Goal: Transaction & Acquisition: Purchase product/service

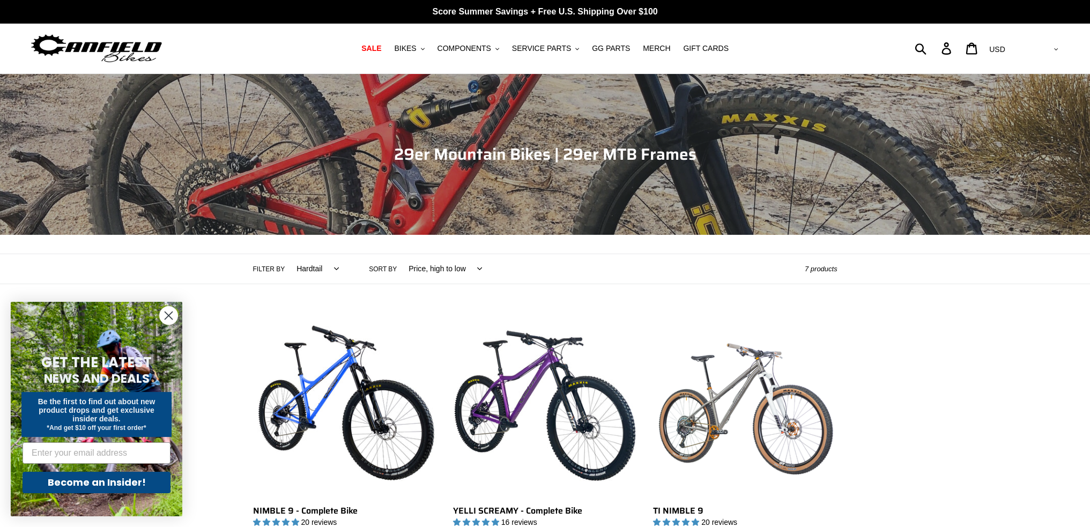
click at [166, 315] on circle "Close dialog" at bounding box center [169, 316] width 18 height 18
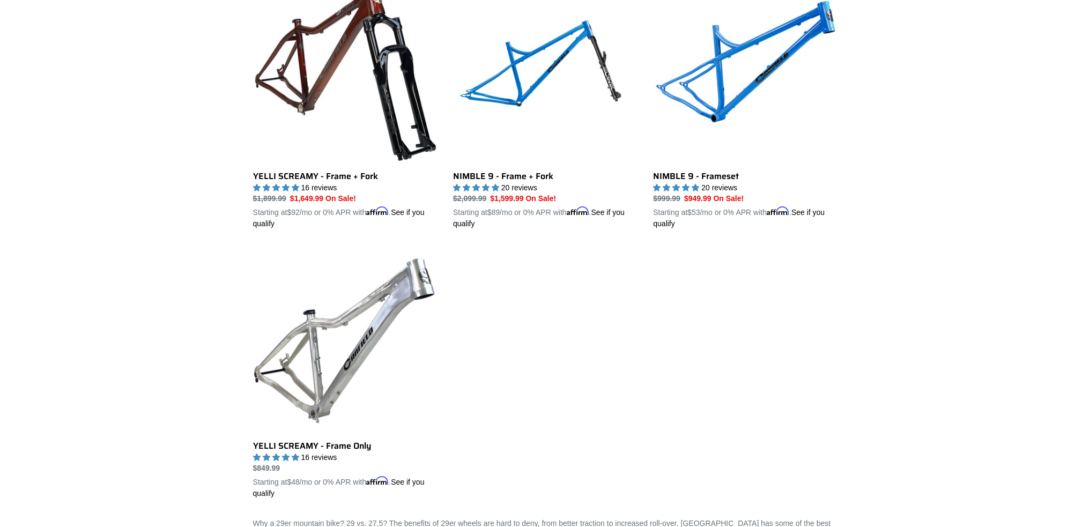
scroll to position [644, 0]
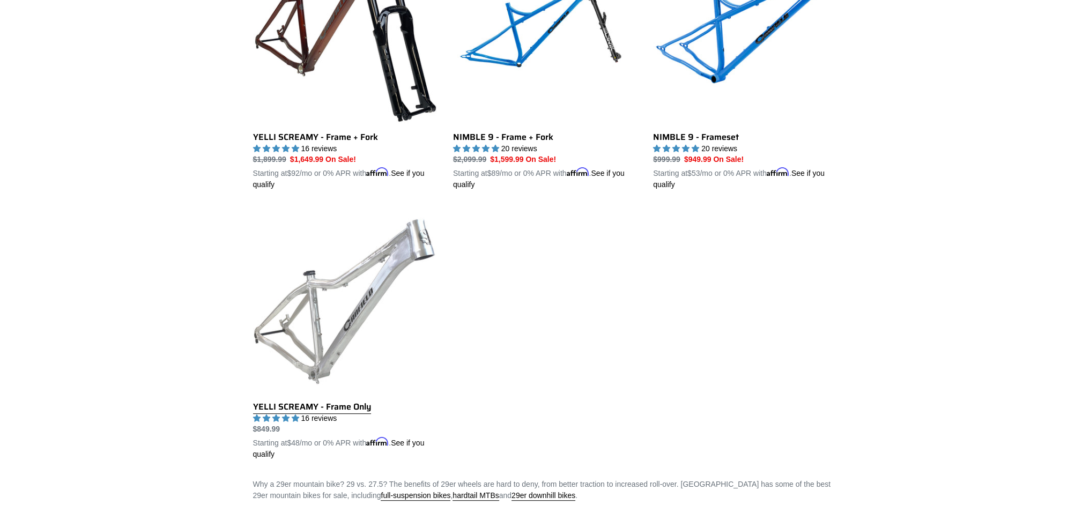
click at [307, 329] on link "YELLI SCREAMY - Frame Only" at bounding box center [345, 334] width 184 height 251
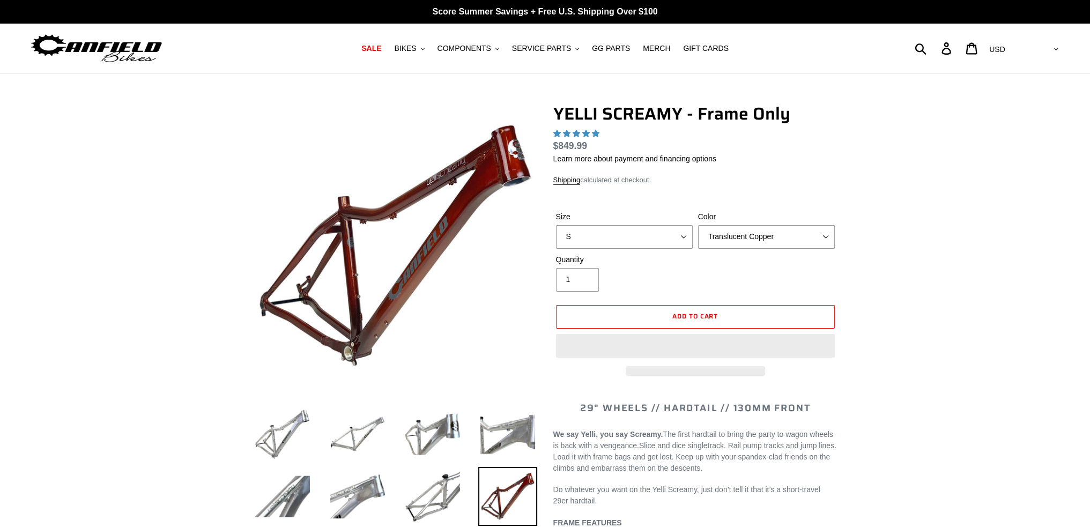
select select "highest-rating"
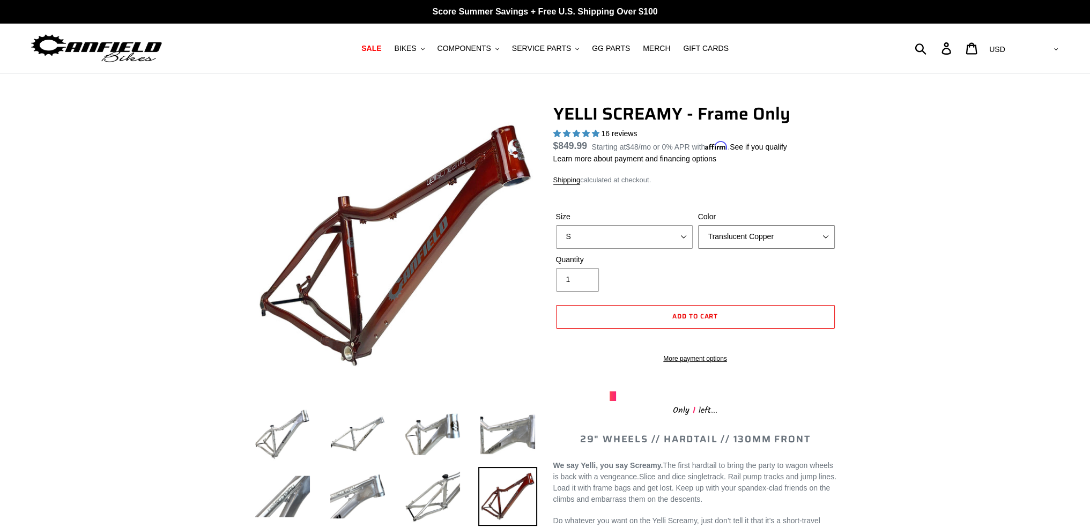
click at [734, 239] on select "Translucent Copper Purple Haze Raw" at bounding box center [766, 237] width 137 height 24
click at [698, 225] on select "Translucent Copper Purple Haze Raw" at bounding box center [766, 237] width 137 height 24
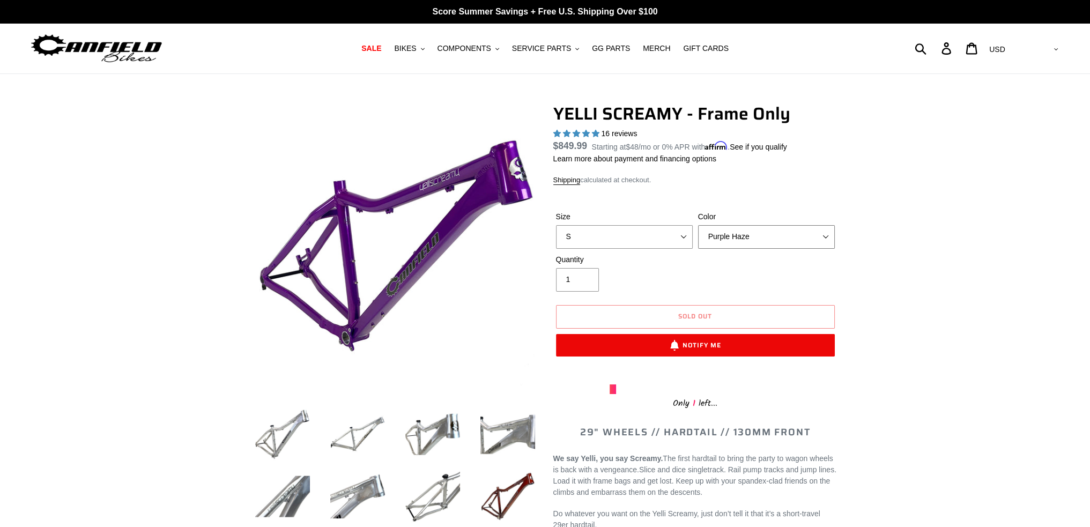
click at [756, 245] on select "Translucent Copper Purple Haze Raw" at bounding box center [766, 237] width 137 height 24
select select "Raw"
click at [698, 225] on select "Translucent Copper Purple Haze Raw" at bounding box center [766, 237] width 137 height 24
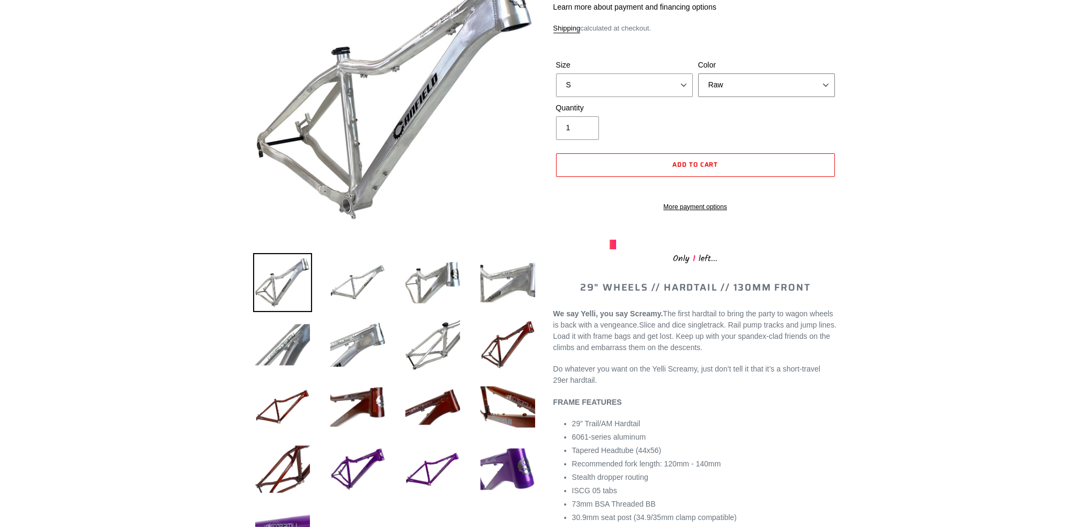
scroll to position [54, 0]
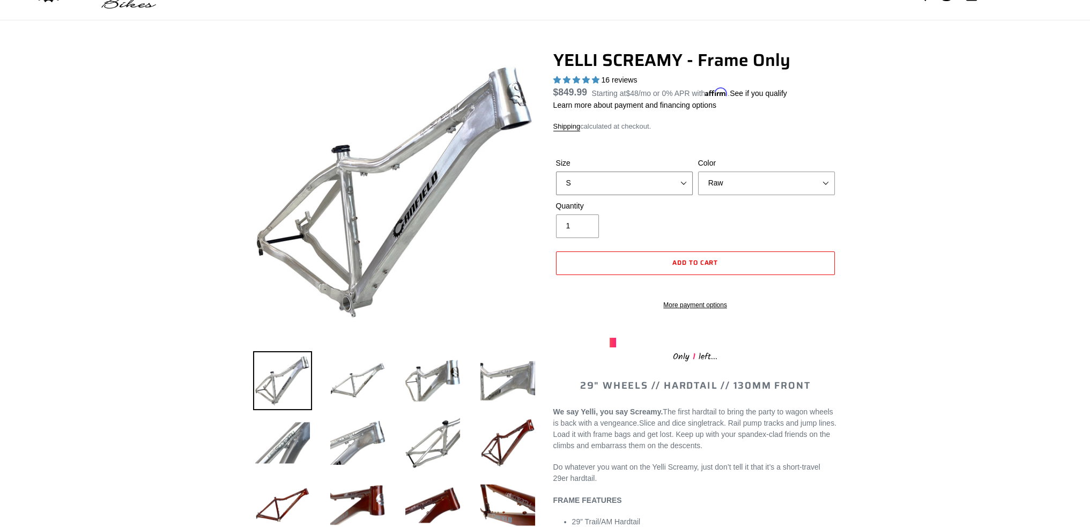
click at [640, 185] on select "S M L XL" at bounding box center [624, 184] width 137 height 24
select select "L"
click at [556, 172] on select "S M L XL" at bounding box center [624, 184] width 137 height 24
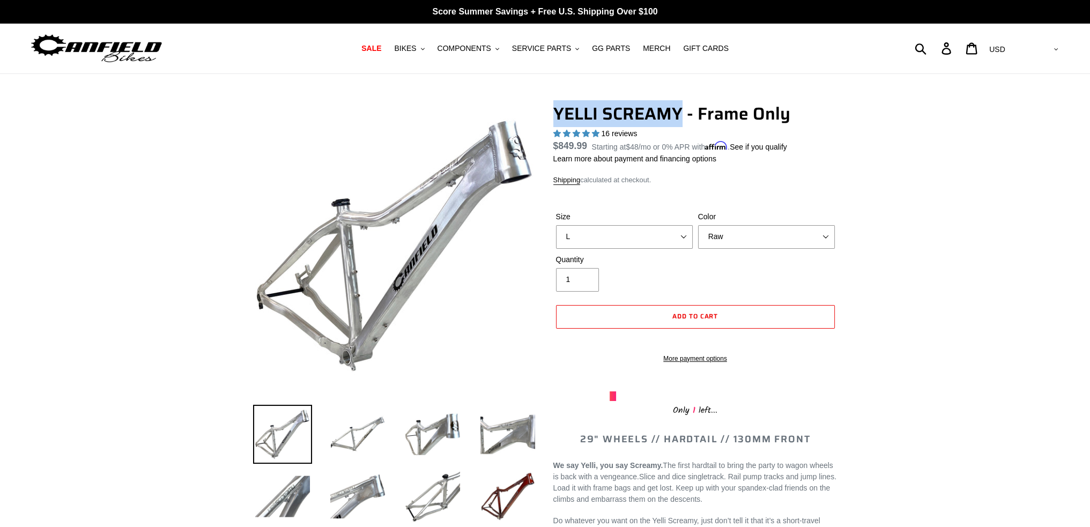
drag, startPoint x: 555, startPoint y: 111, endPoint x: 684, endPoint y: 123, distance: 130.3
click at [684, 123] on h1 "YELLI SCREAMY - Frame Only" at bounding box center [696, 114] width 284 height 20
drag, startPoint x: 684, startPoint y: 123, endPoint x: 611, endPoint y: 115, distance: 73.3
click at [611, 116] on h1 "YELLI SCREAMY - Frame Only" at bounding box center [696, 114] width 284 height 20
copy h1 "YELLI SCREAMY"
